Goal: Information Seeking & Learning: Learn about a topic

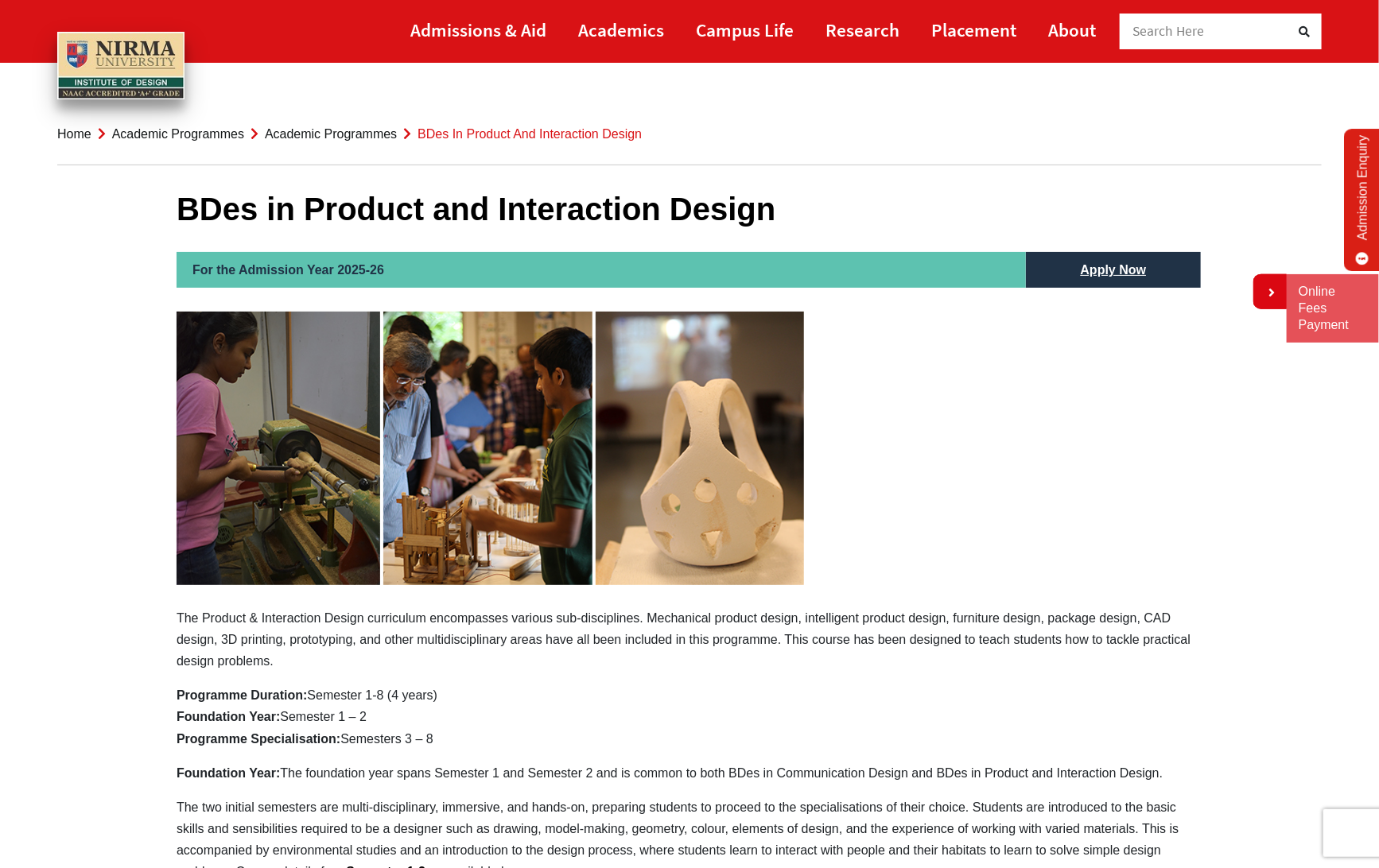
click at [488, 21] on link "Admissions & Aid" at bounding box center [478, 29] width 136 height 36
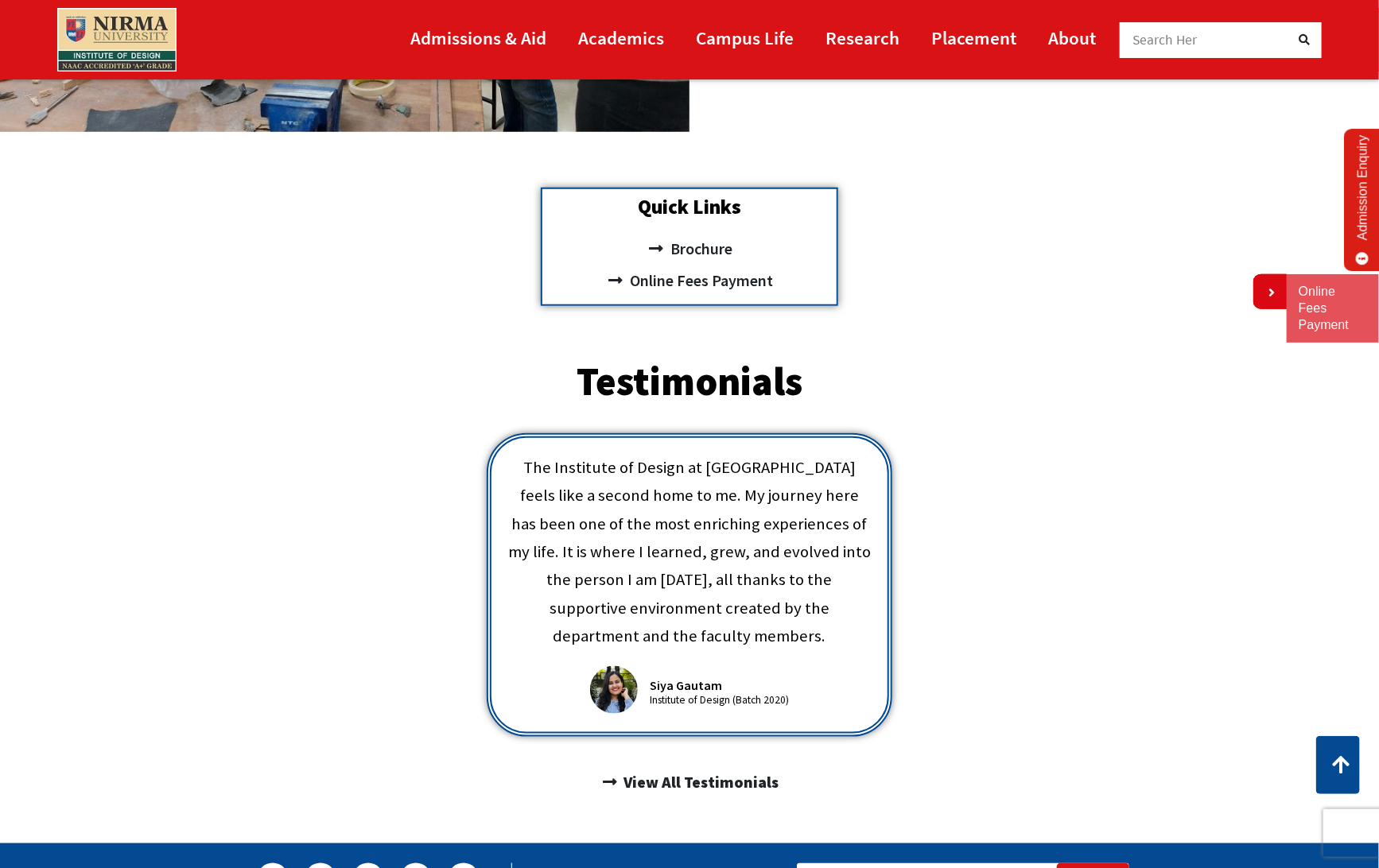
scroll to position [469, 0]
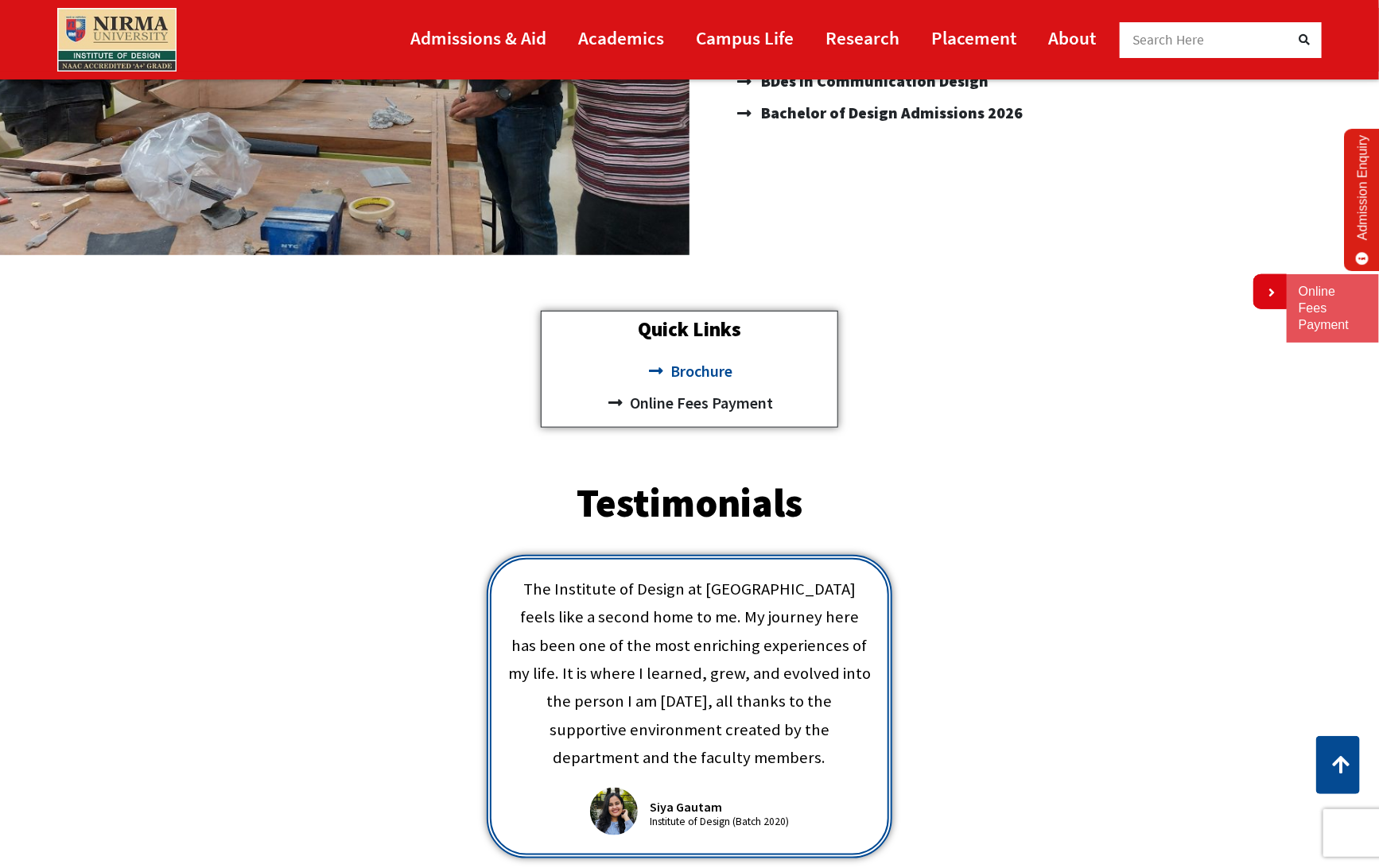
click at [689, 371] on span "Brochure" at bounding box center [699, 371] width 66 height 32
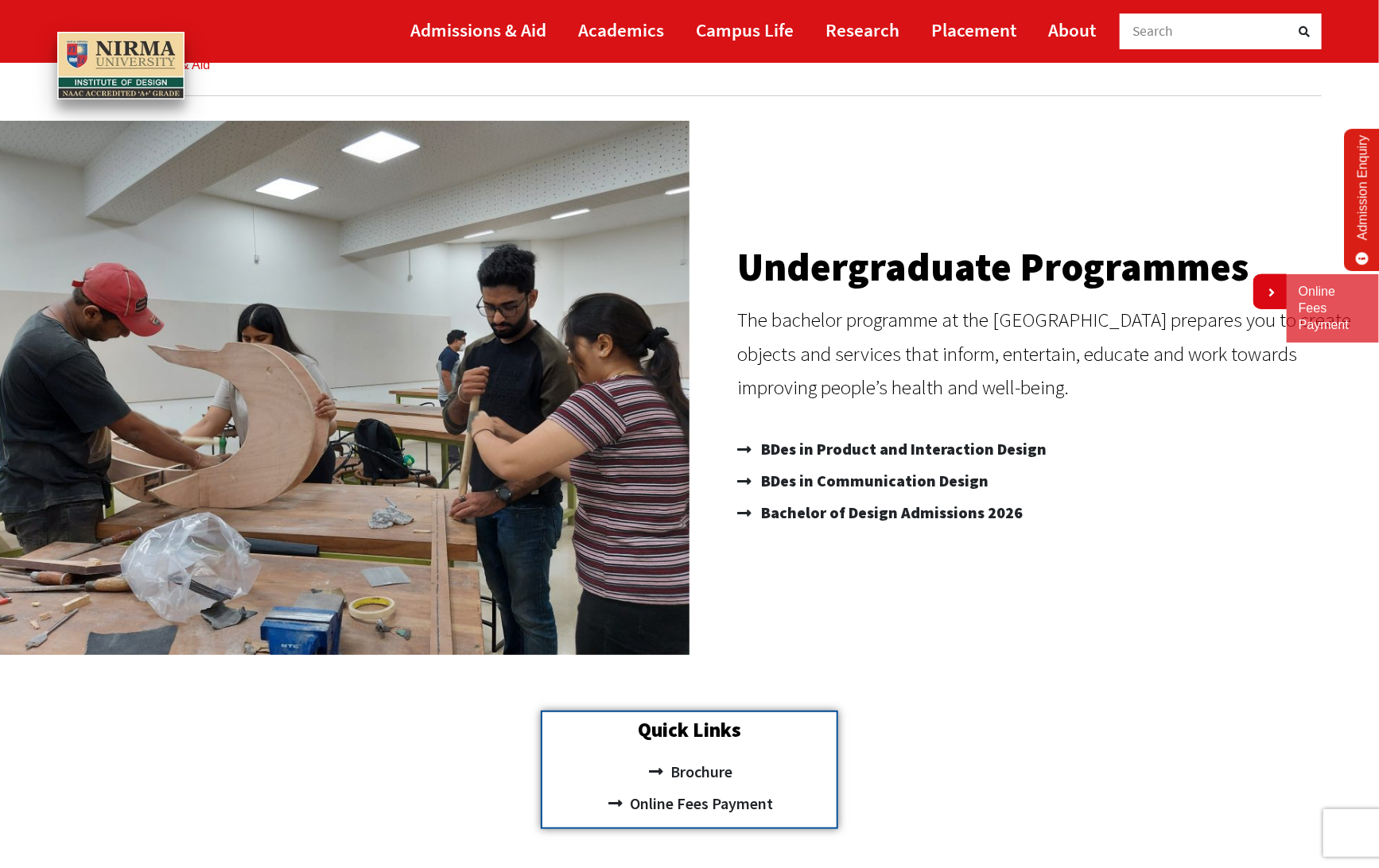
scroll to position [65, 0]
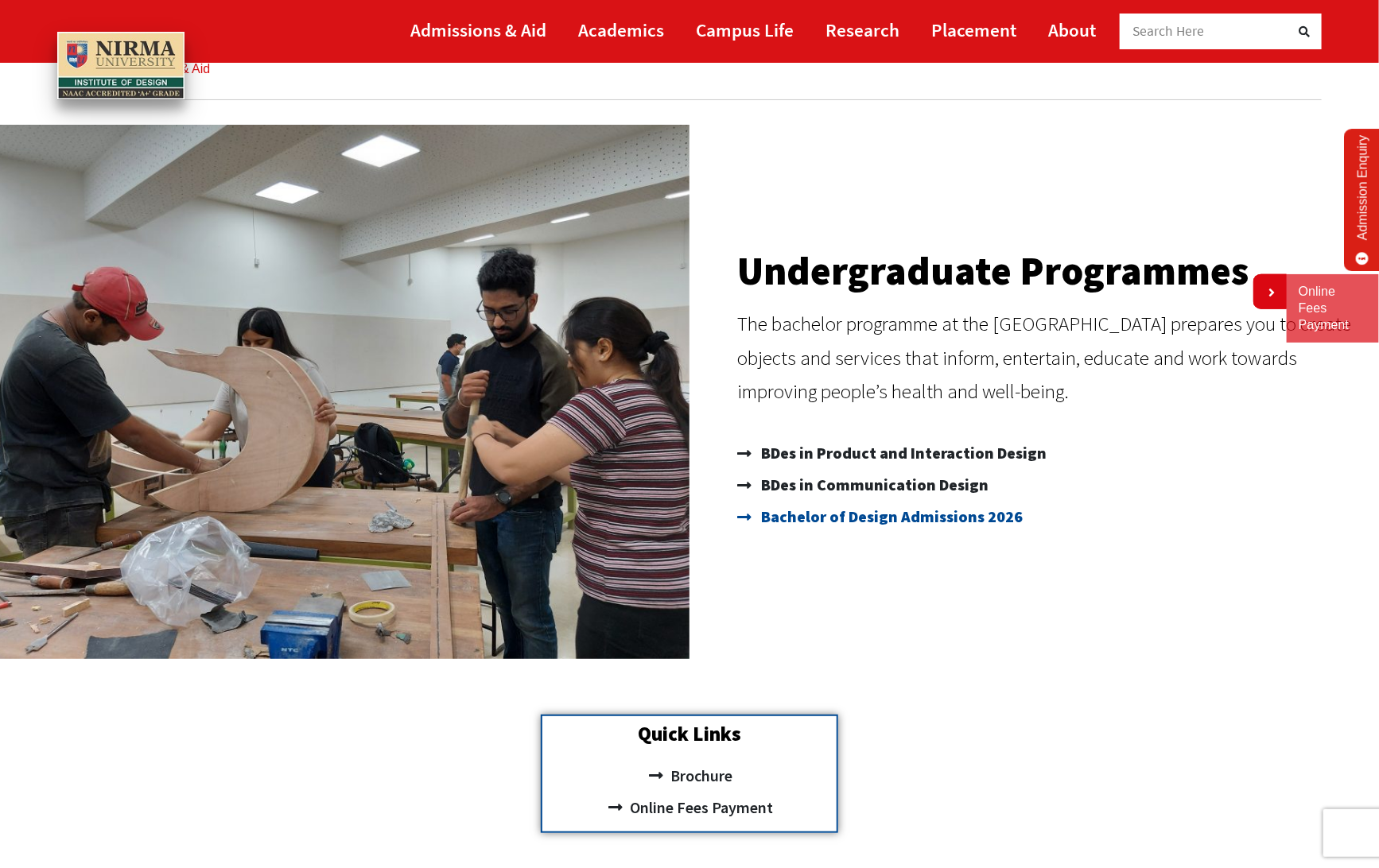
click at [835, 519] on span "Bachelor of Design Admissions 2026" at bounding box center [890, 517] width 265 height 32
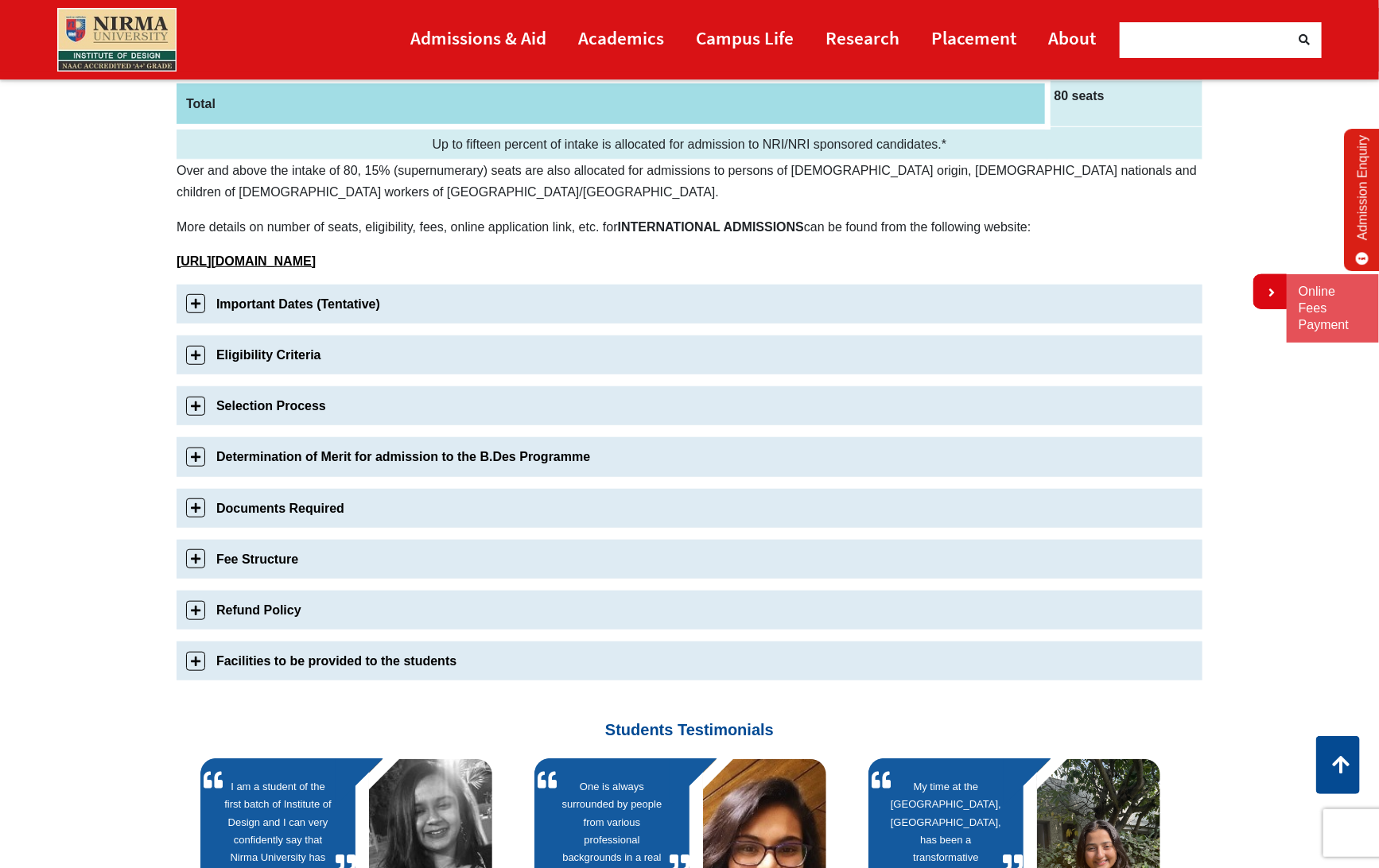
scroll to position [375, 0]
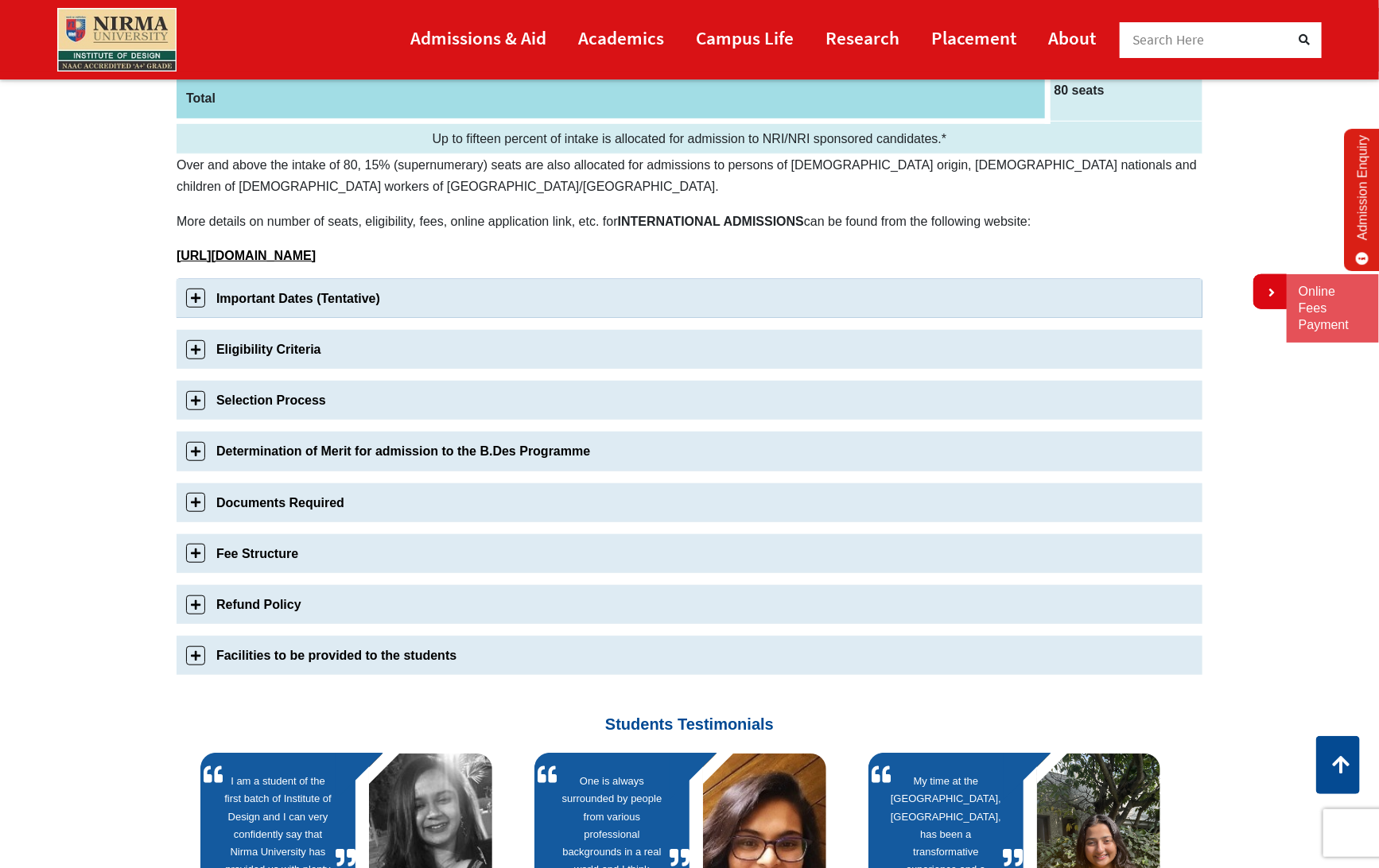
click at [197, 293] on link "Important Dates (Tentative)" at bounding box center [690, 299] width 1026 height 39
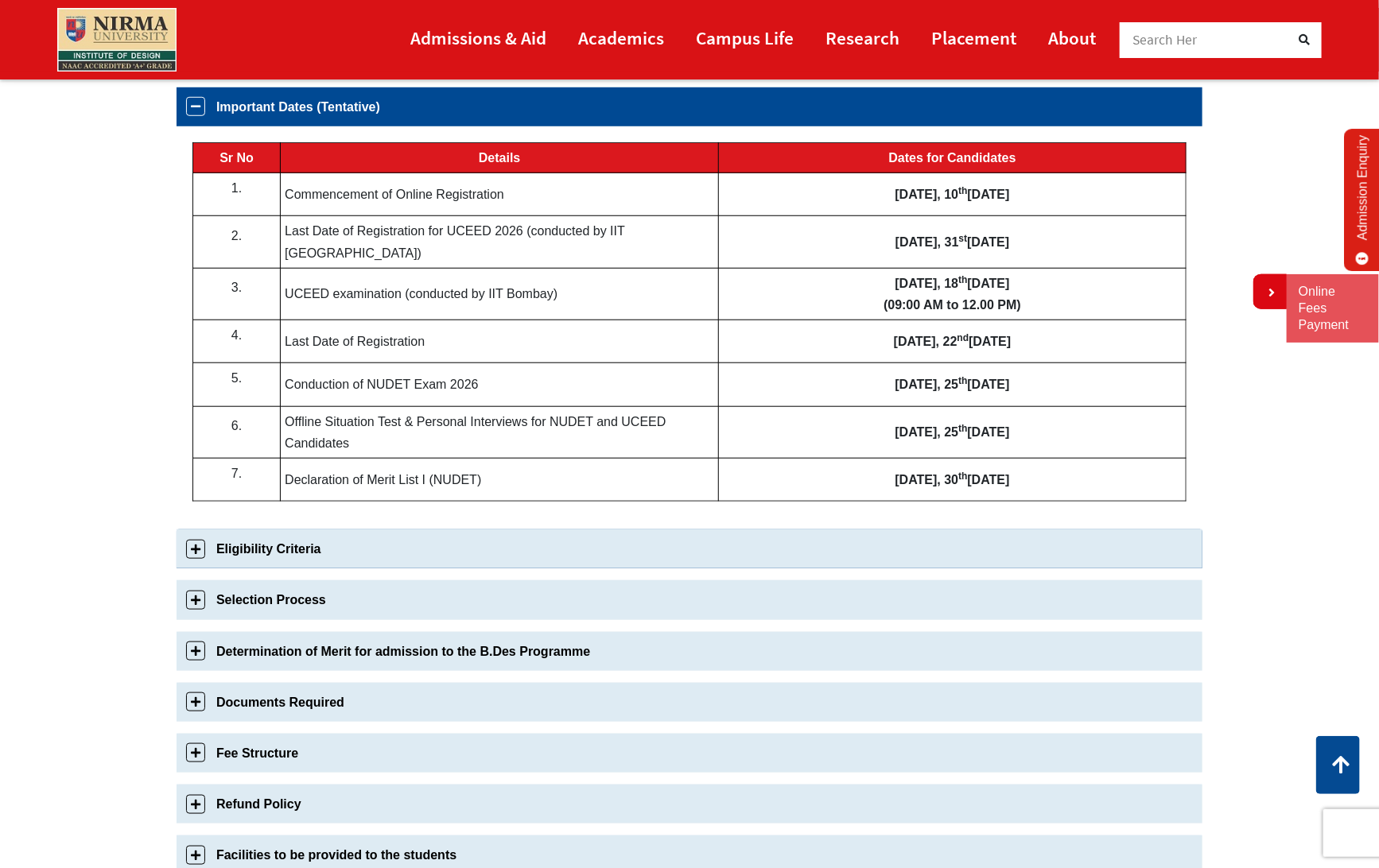
scroll to position [569, 0]
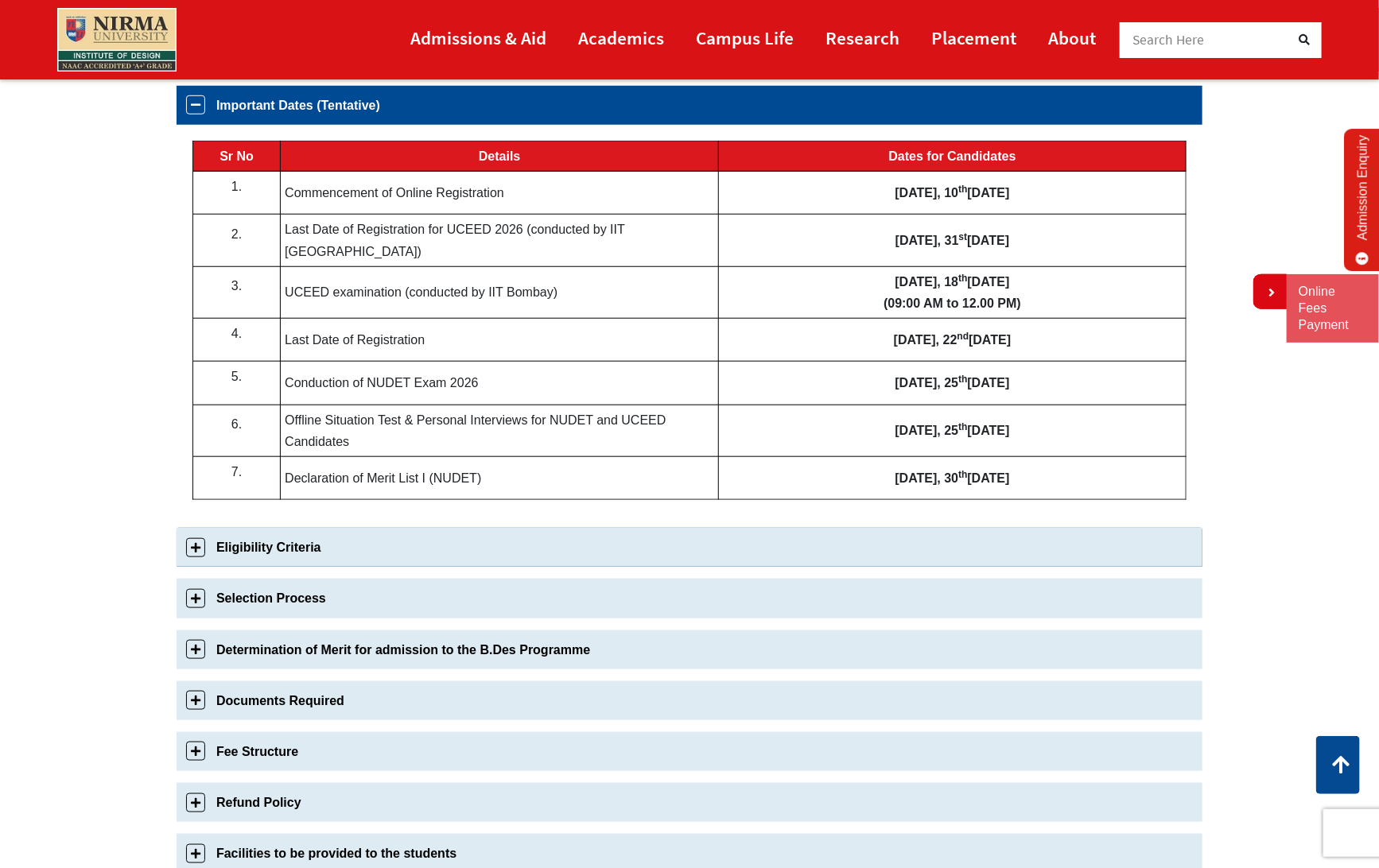
click at [198, 531] on link "Eligibility Criteria" at bounding box center [690, 547] width 1026 height 39
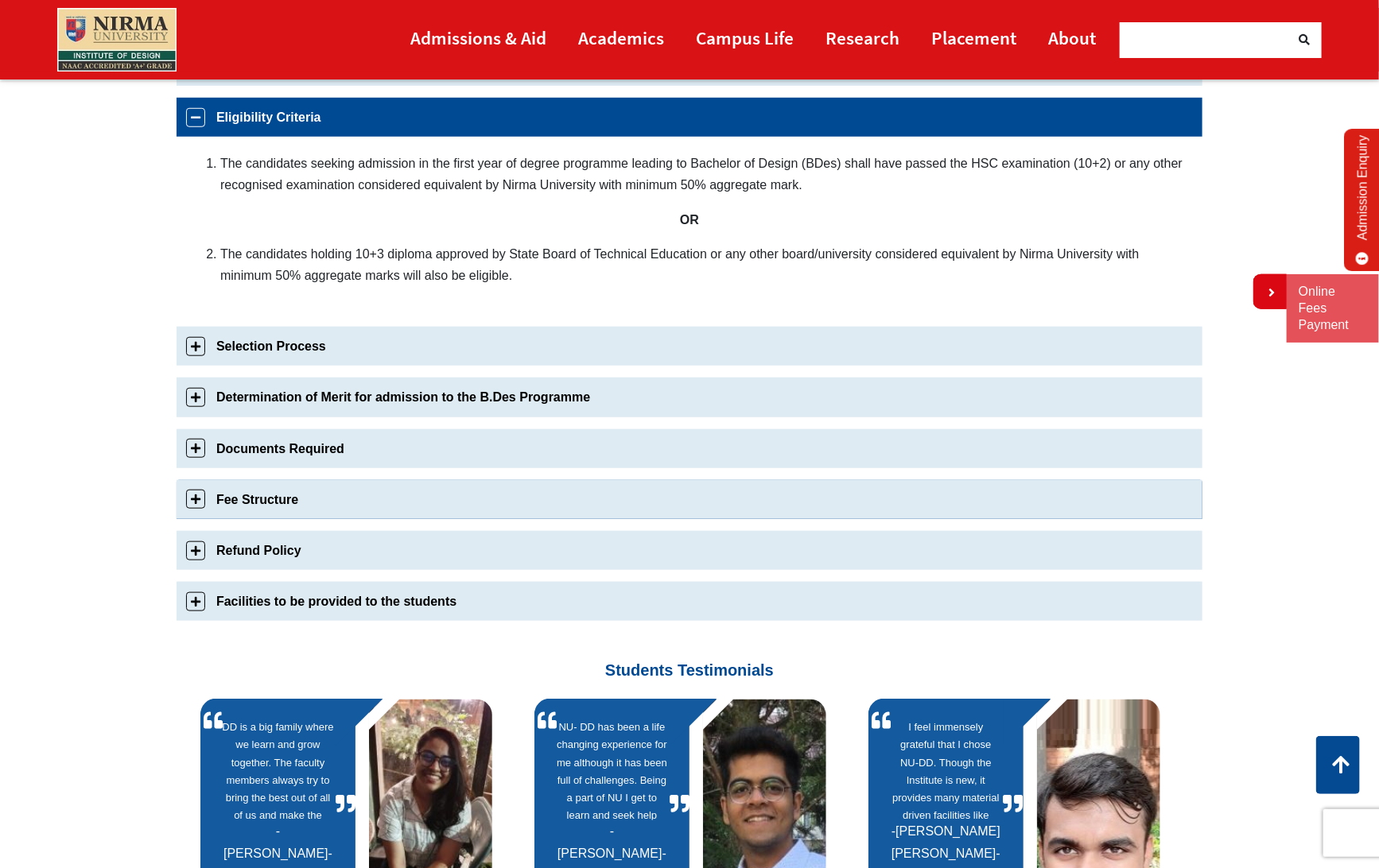
scroll to position [608, 0]
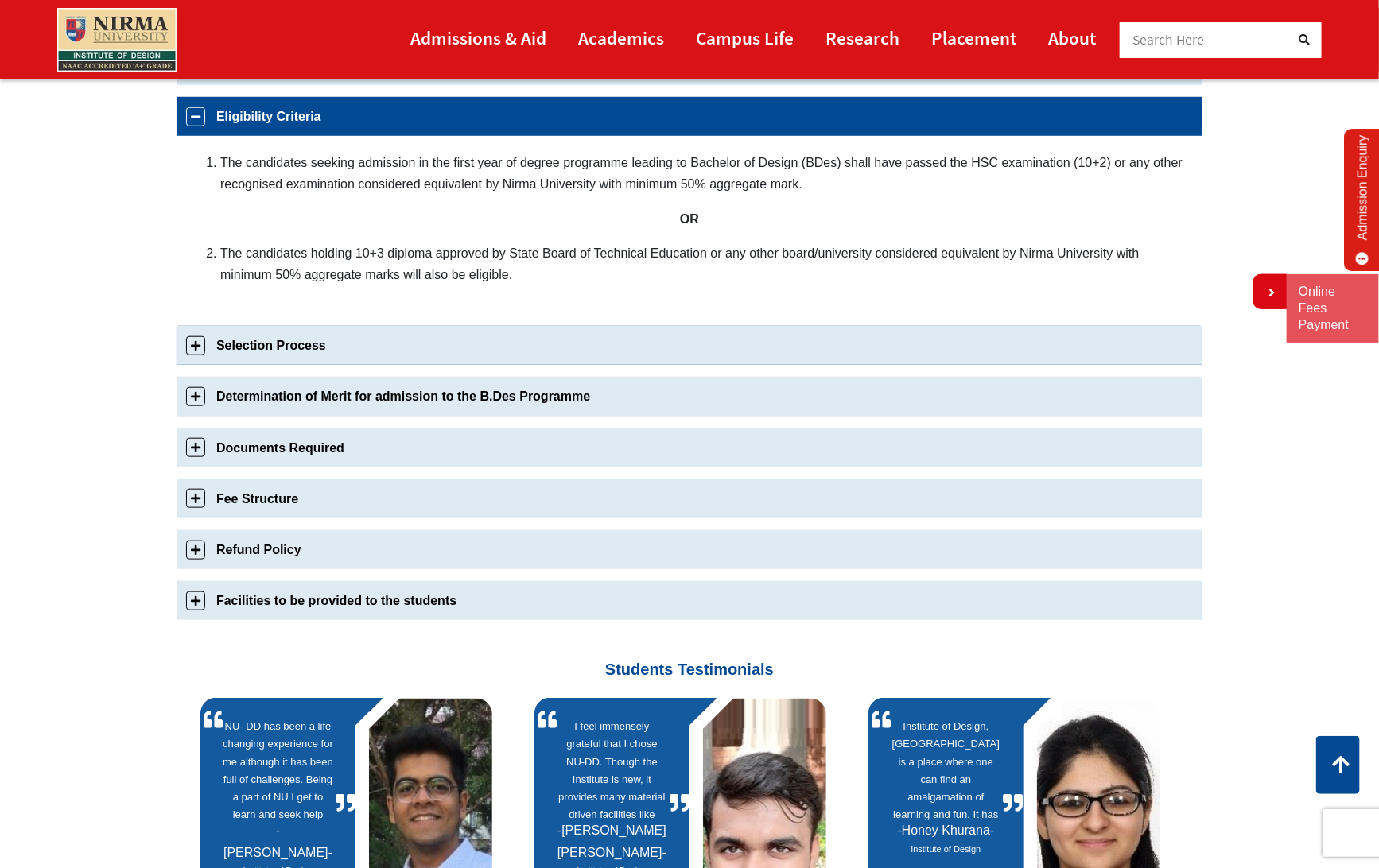
click at [195, 348] on link "Selection Process" at bounding box center [690, 346] width 1026 height 39
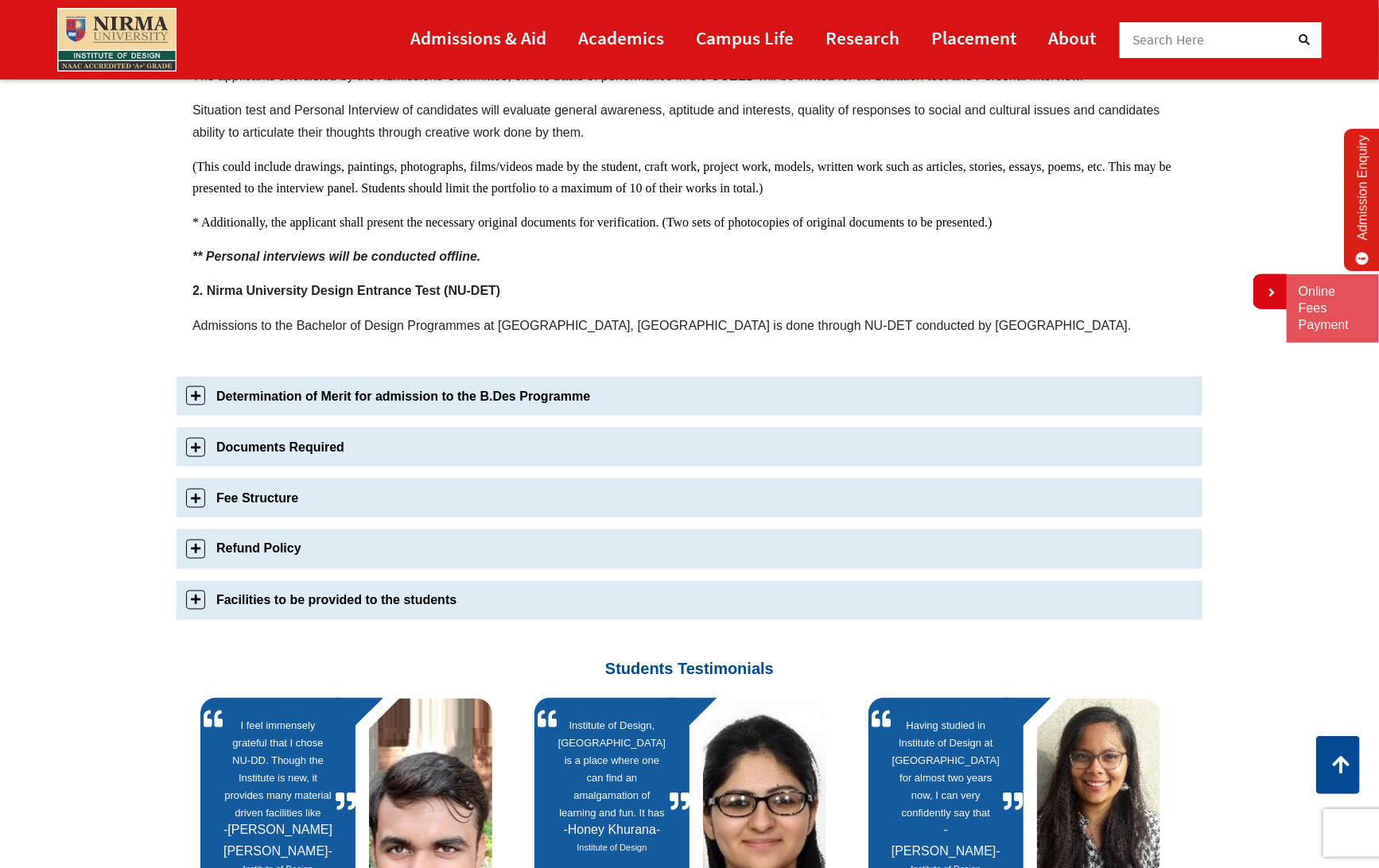
scroll to position [1039, 0]
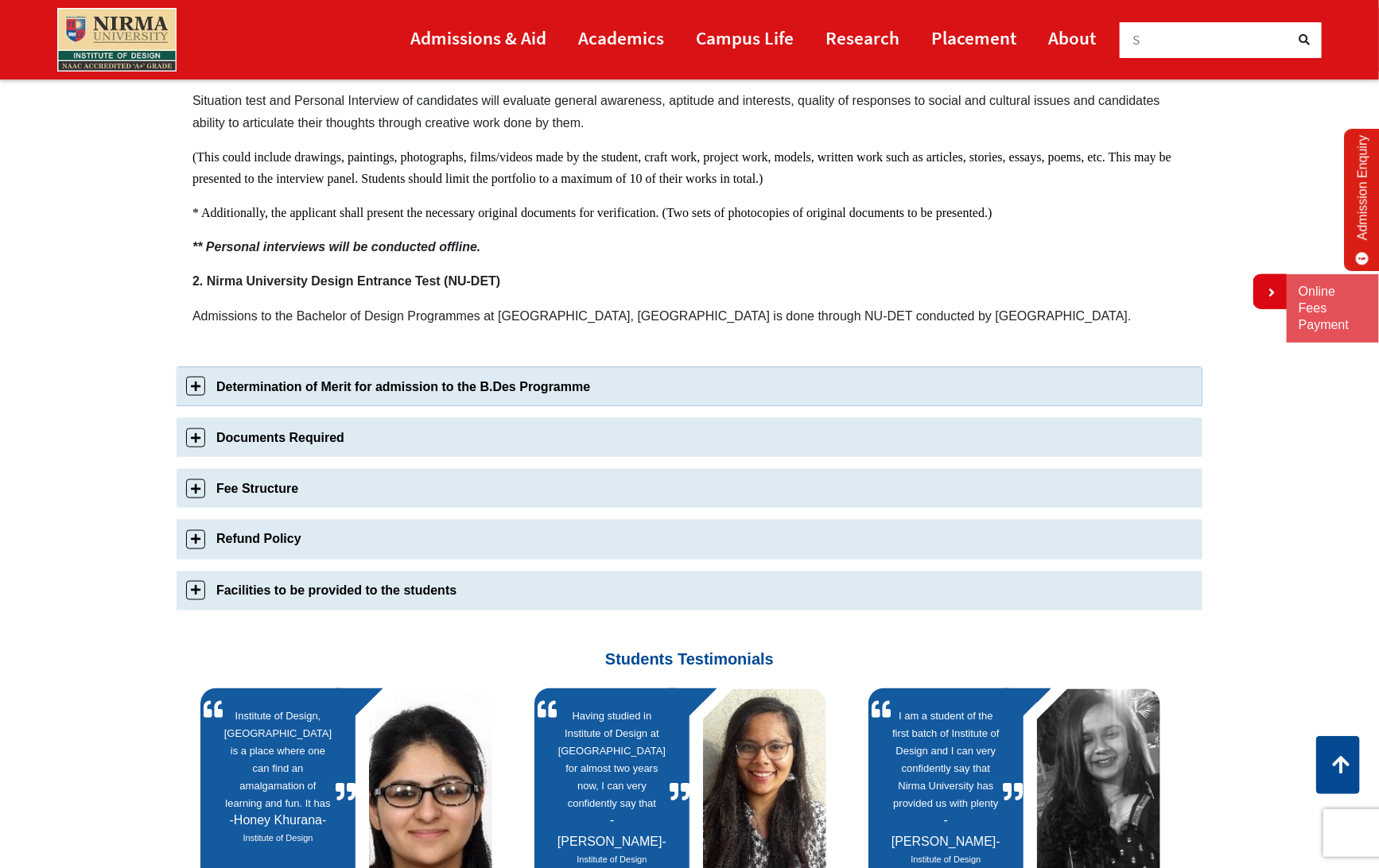
click at [197, 389] on link "Determination of Merit for admission to the B.Des Programme" at bounding box center [690, 387] width 1026 height 39
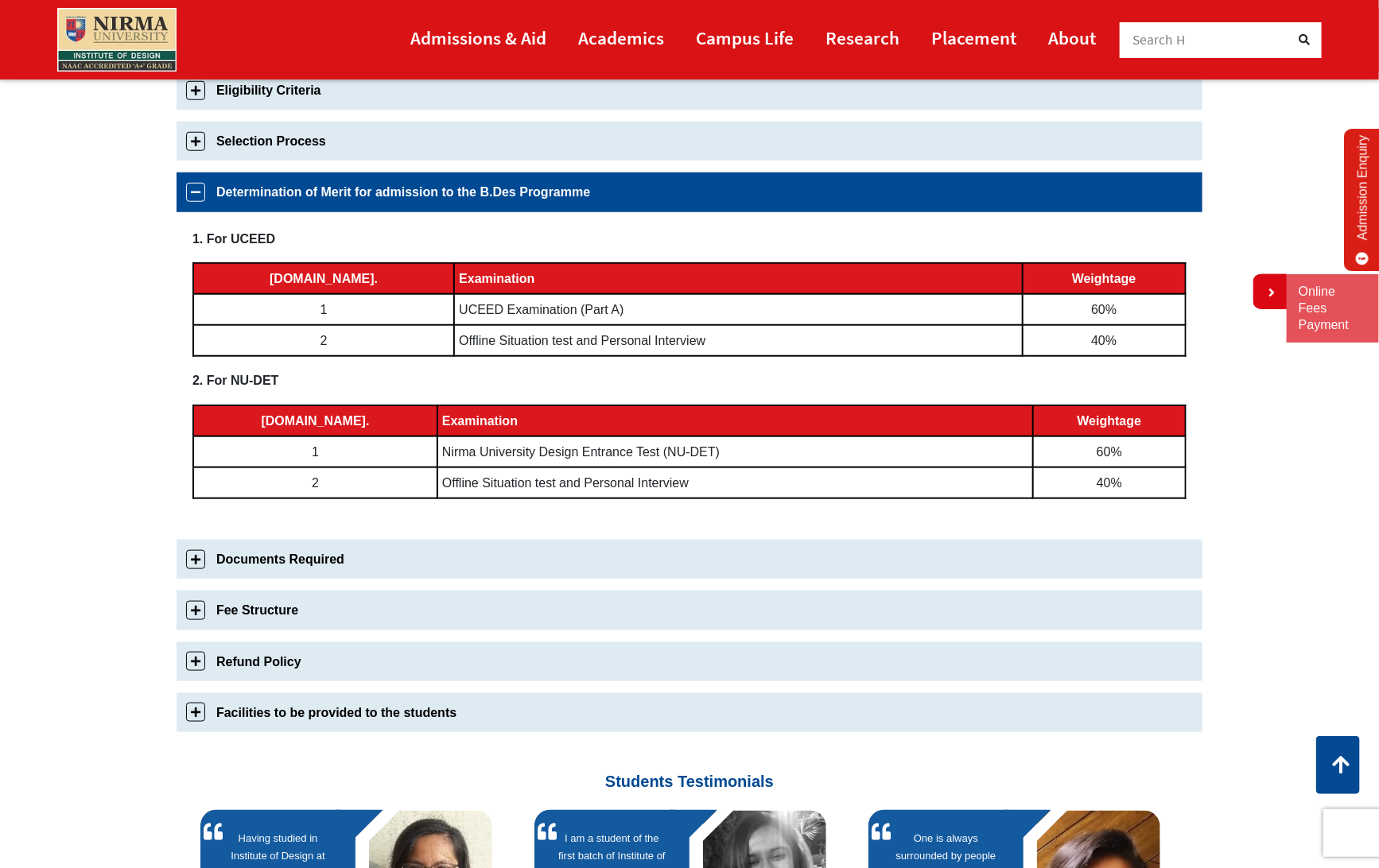
scroll to position [629, 0]
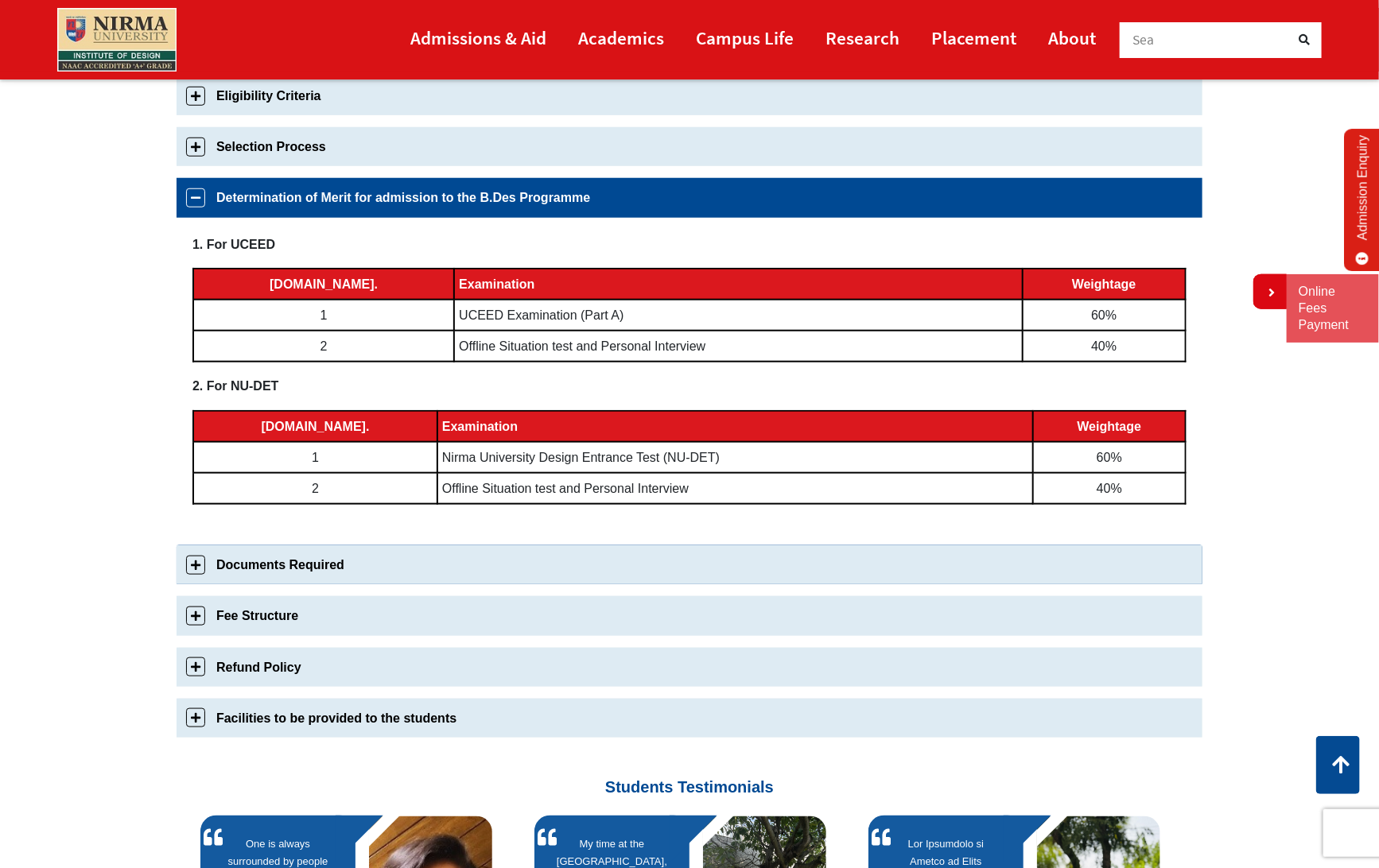
click at [192, 563] on link "Documents Required" at bounding box center [690, 565] width 1026 height 39
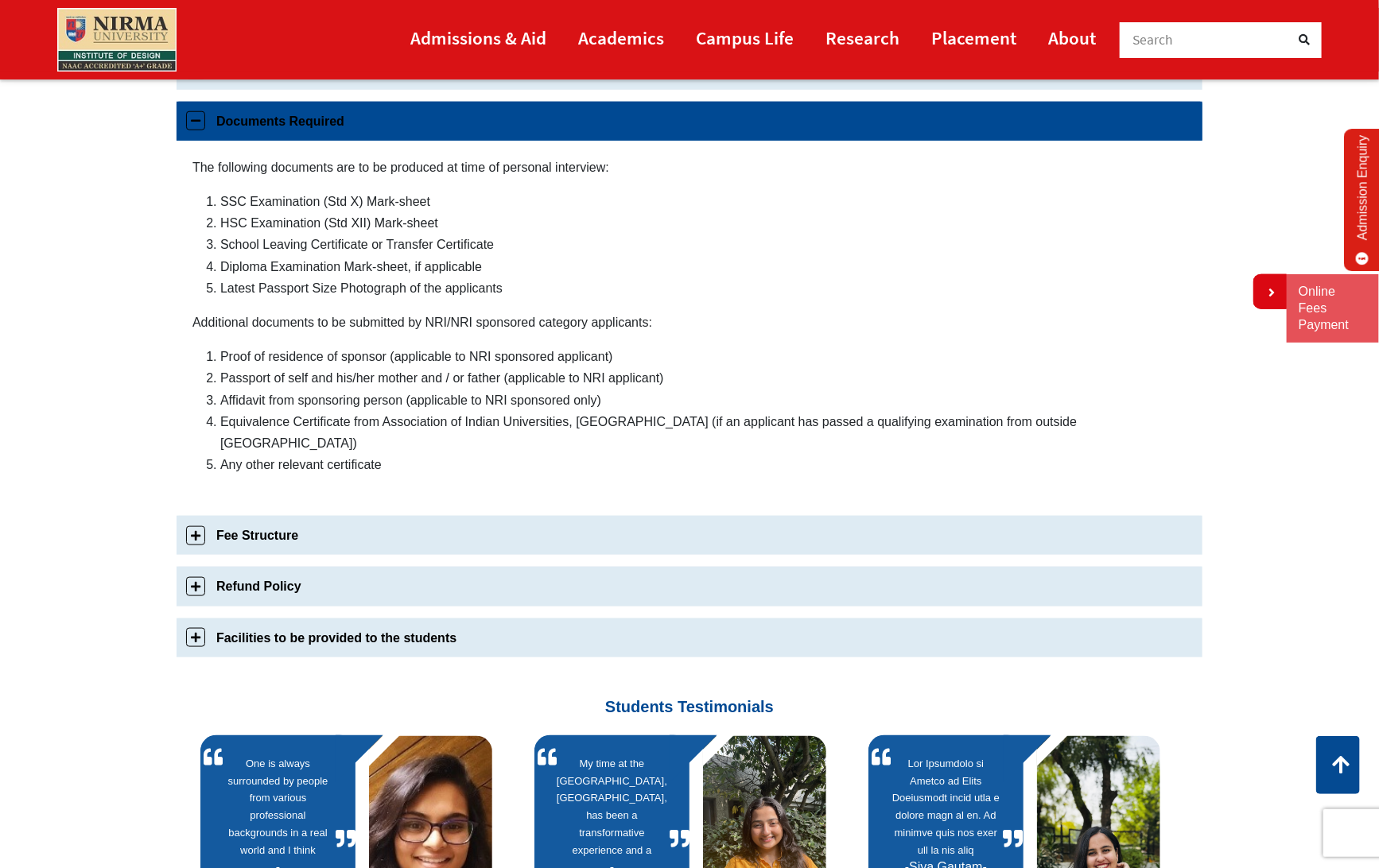
scroll to position [761, 0]
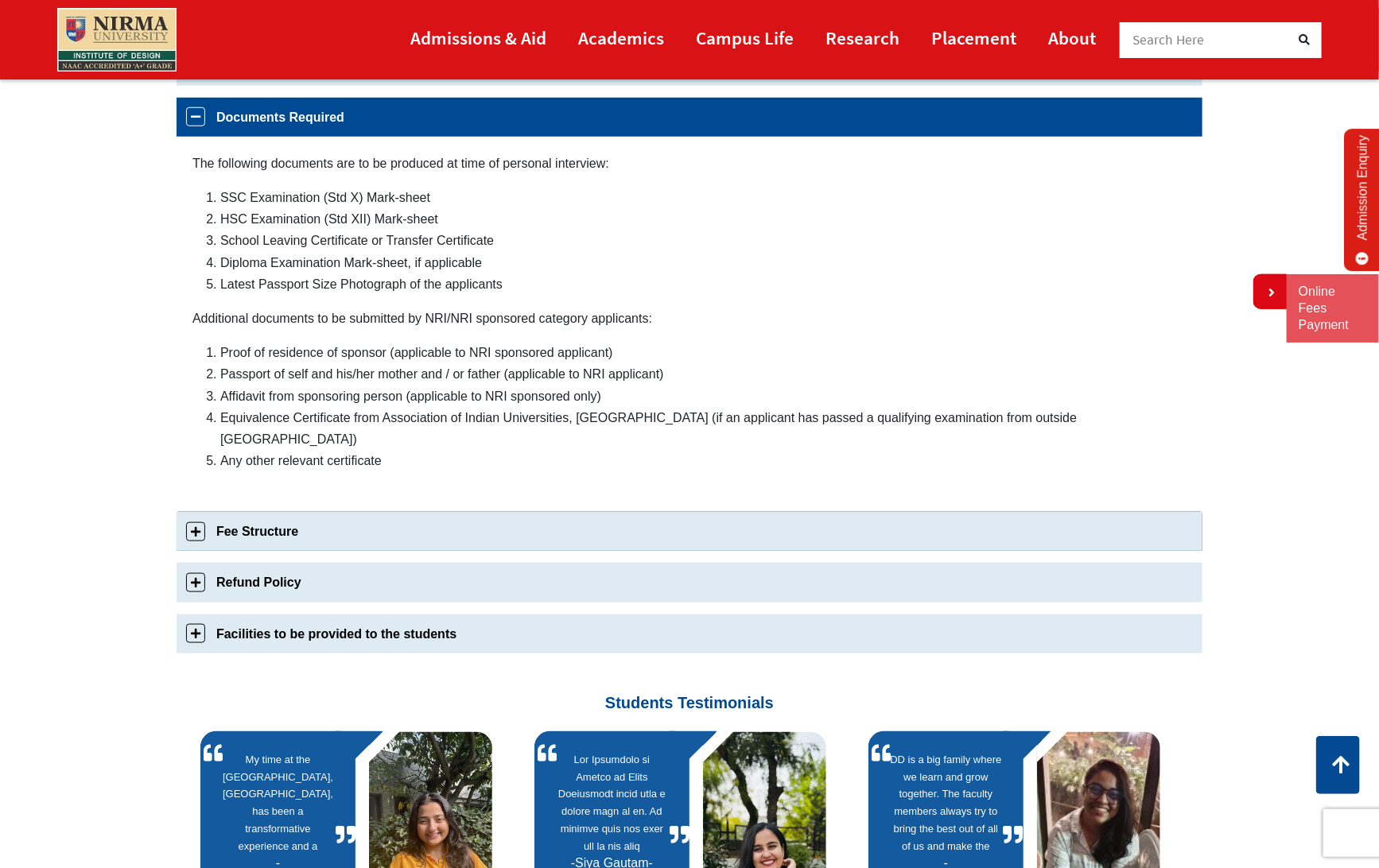
click at [197, 512] on link "Fee Structure" at bounding box center [690, 531] width 1026 height 39
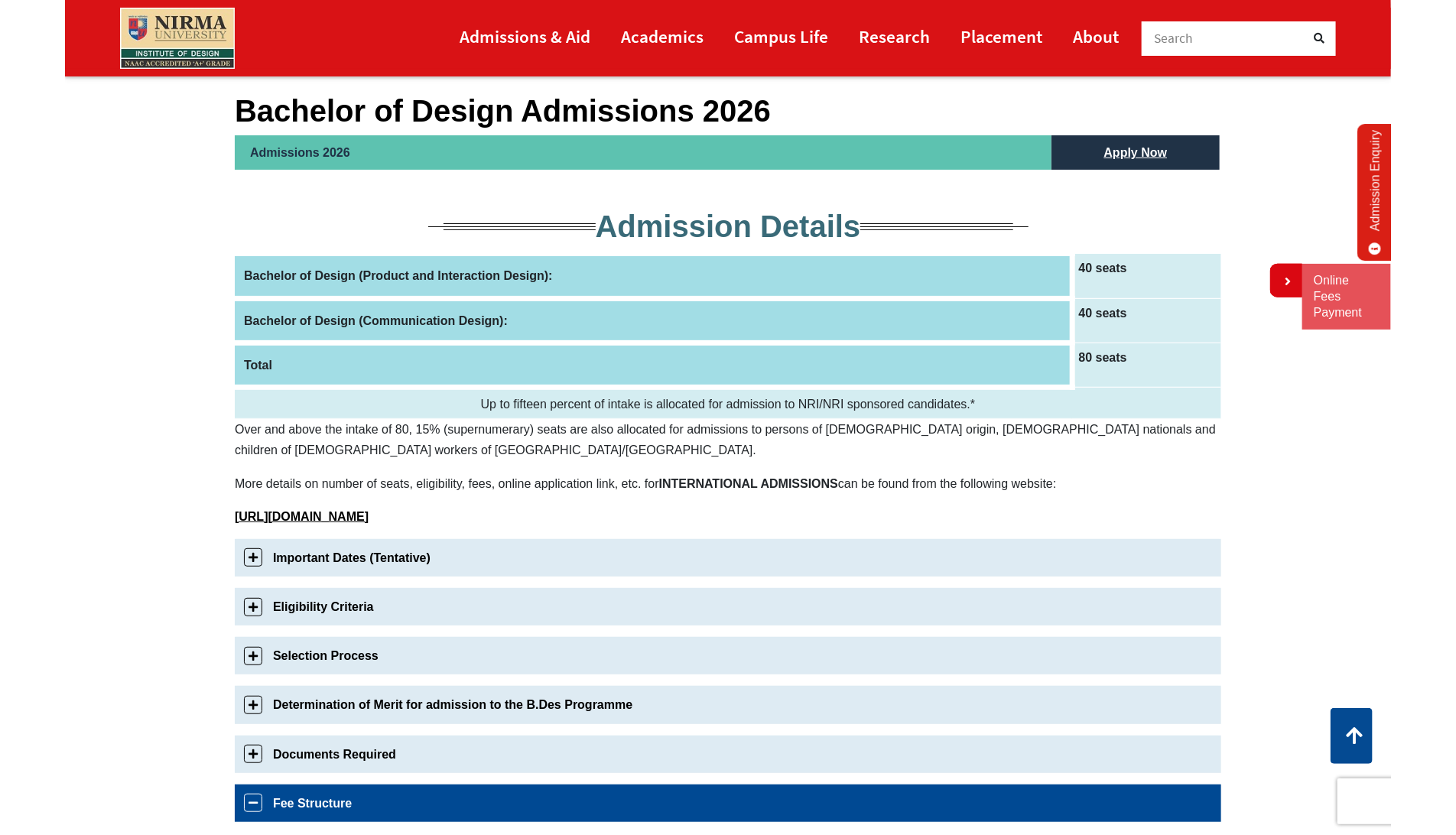
scroll to position [0, 0]
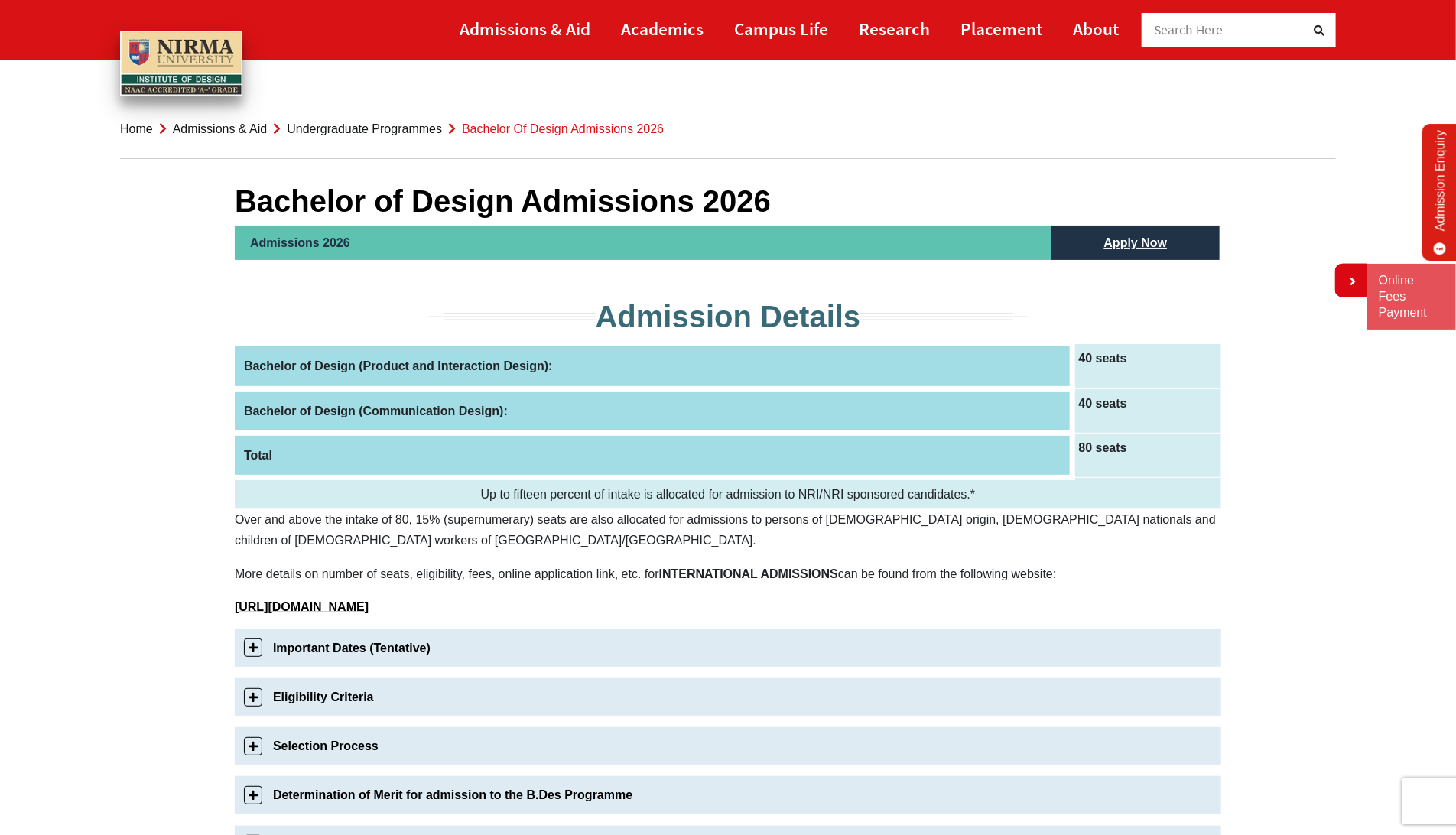
click at [373, 131] on link "Undergraduate Programmes" at bounding box center [364, 128] width 155 height 13
